Goal: Task Accomplishment & Management: Use online tool/utility

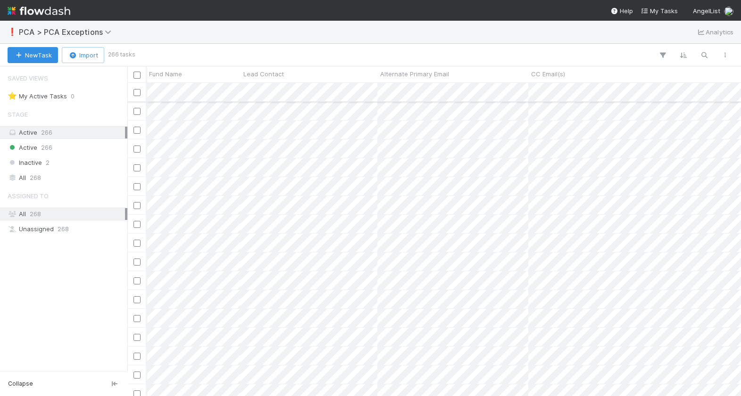
scroll to position [314, 613]
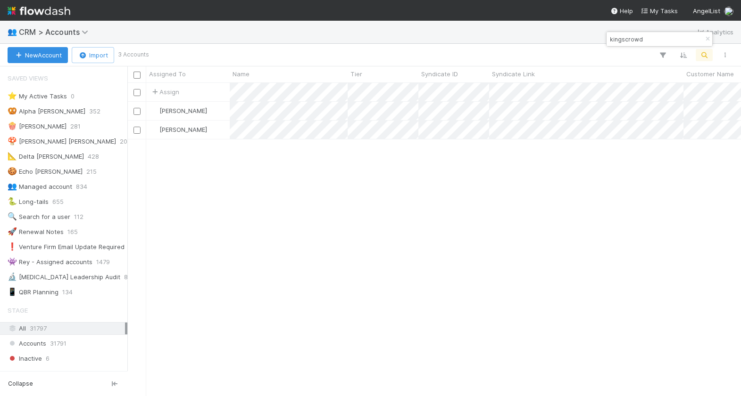
scroll to position [135, 0]
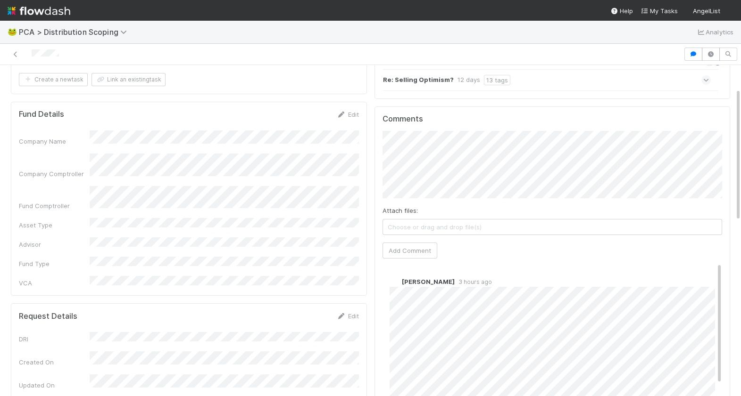
scroll to position [60, 0]
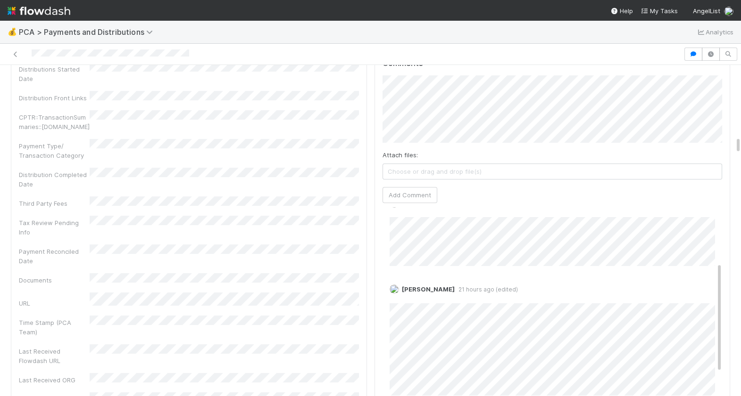
scroll to position [109, 0]
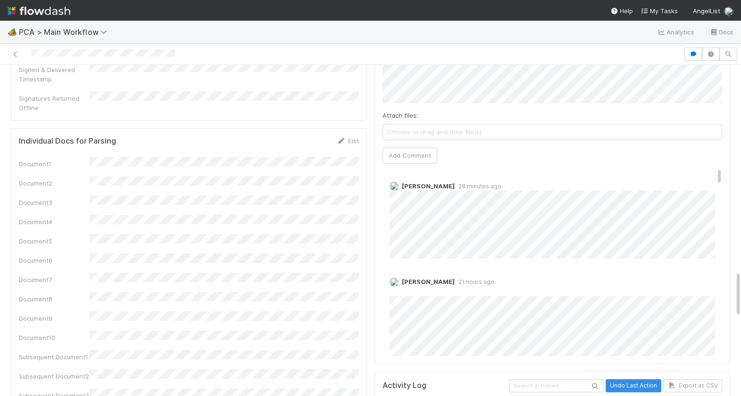
scroll to position [1, 0]
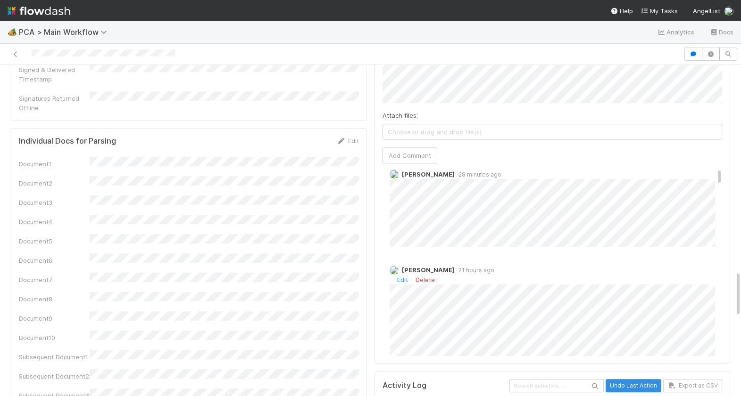
scroll to position [14, 0]
click at [568, 256] on div "Berkley Cade 21 hours ago Edit Delete" at bounding box center [552, 312] width 340 height 113
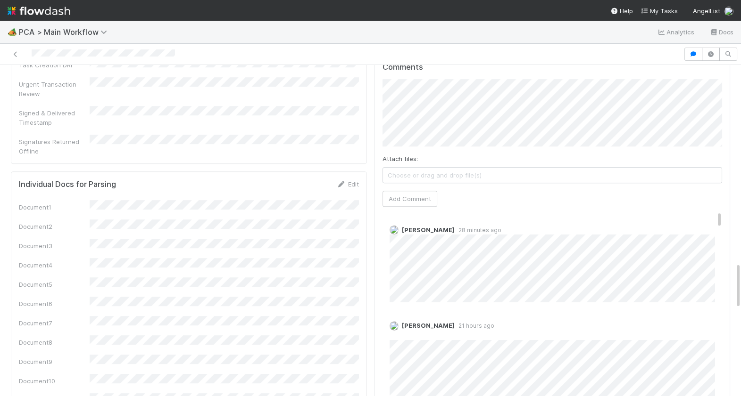
scroll to position [1381, 0]
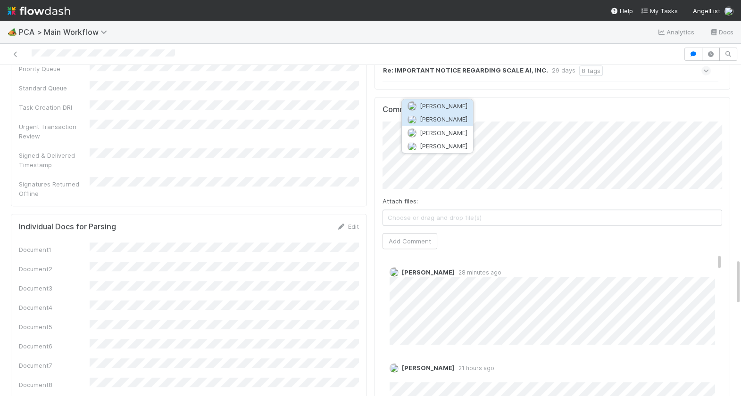
click at [447, 121] on span "Philip Chung" at bounding box center [444, 120] width 48 height 8
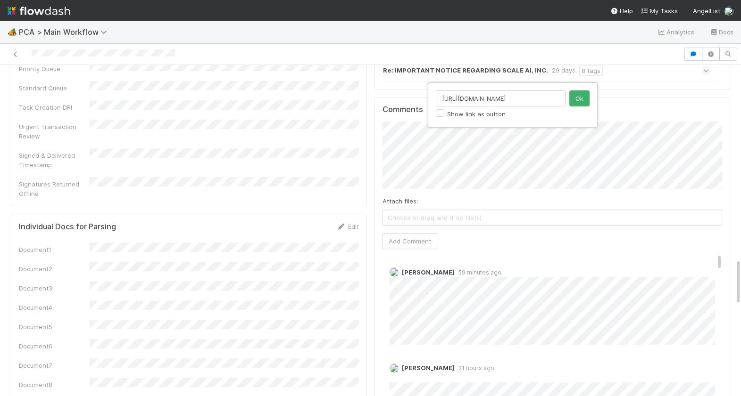
scroll to position [0, 0]
drag, startPoint x: 560, startPoint y: 99, endPoint x: 433, endPoint y: 93, distance: 127.0
click at [433, 93] on div "https://comptroller.internal.angellist.com/v/llcs/219bb76444c24417a7f8e2ead33d2…" at bounding box center [513, 105] width 170 height 45
click at [571, 99] on button "Ok" at bounding box center [579, 99] width 20 height 16
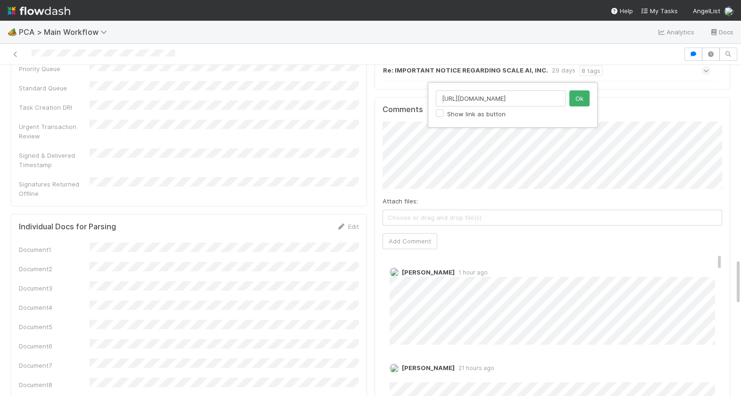
click at [541, 162] on div "https://app.frontapp.com/open/cnv_qfhdz0n Show link as button Ok" at bounding box center [370, 198] width 741 height 396
click at [421, 233] on button "Add Comment" at bounding box center [409, 241] width 55 height 16
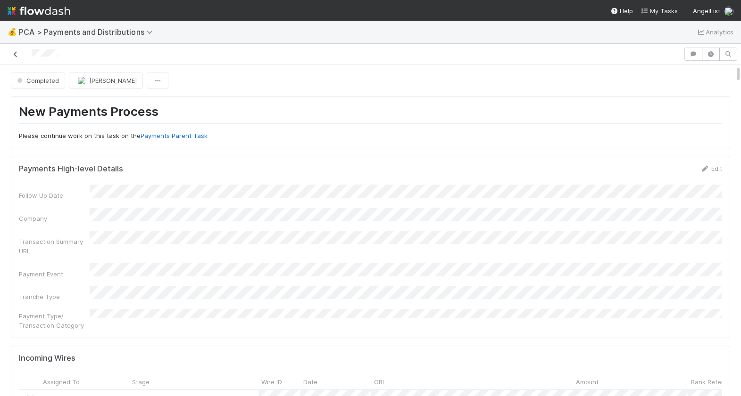
click at [15, 57] on link at bounding box center [15, 54] width 9 height 9
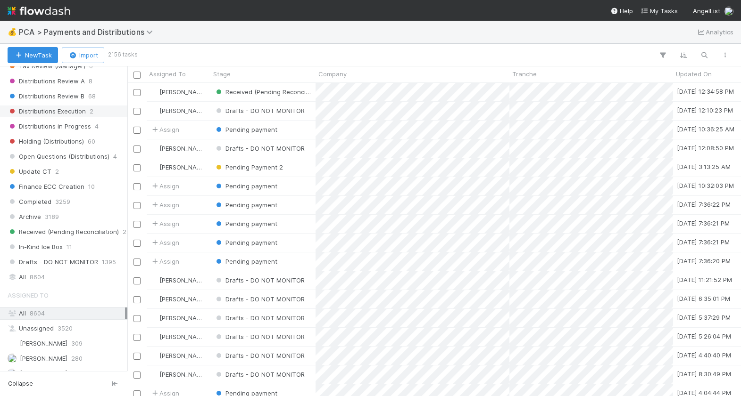
scroll to position [778, 0]
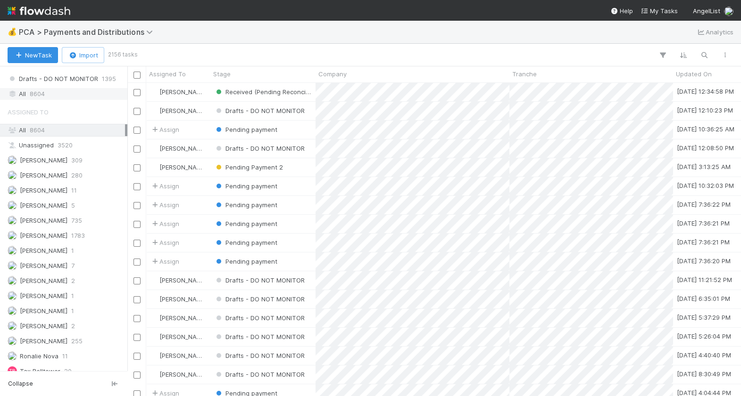
click at [50, 90] on div "All 8604" at bounding box center [66, 94] width 117 height 12
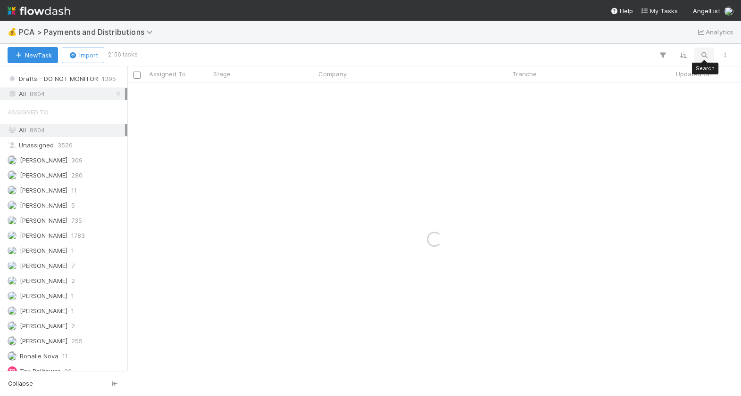
click at [704, 56] on icon "button" at bounding box center [703, 55] width 9 height 8
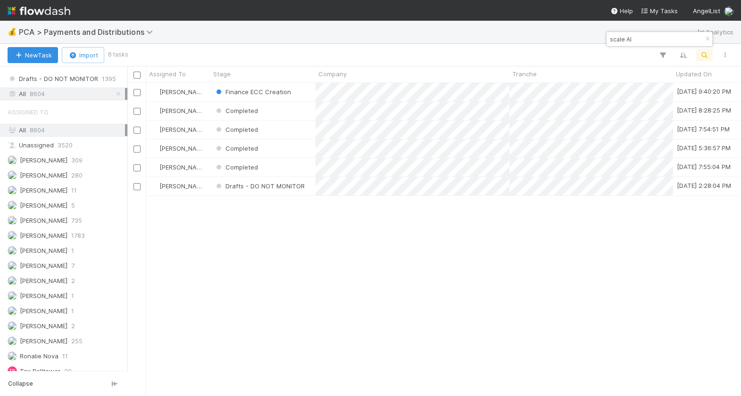
scroll to position [314, 613]
type input "scale AI"
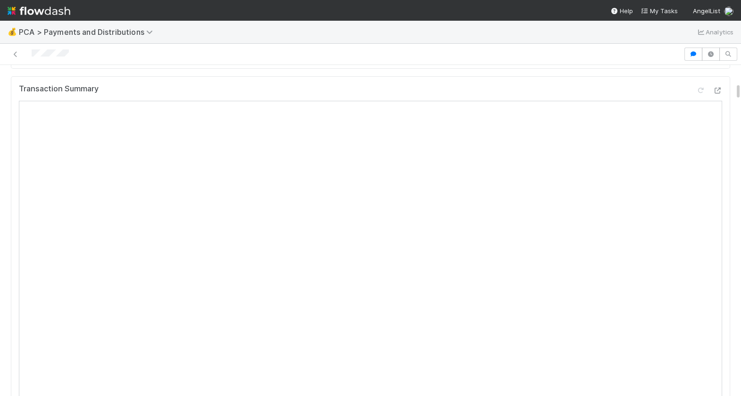
scroll to position [411, 0]
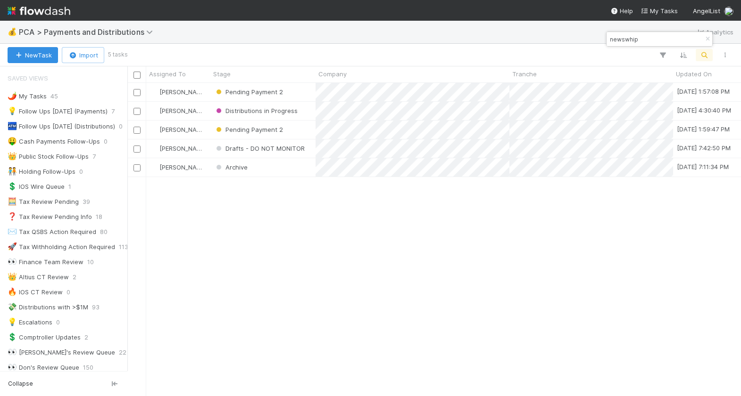
scroll to position [781, 0]
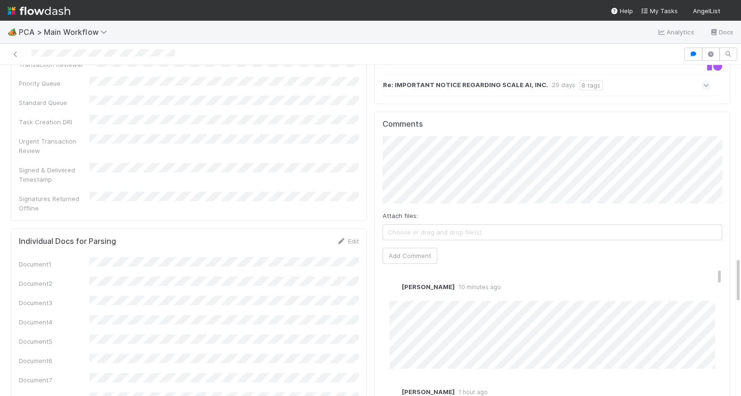
scroll to position [1374, 0]
